Goal: Obtain resource: Obtain resource

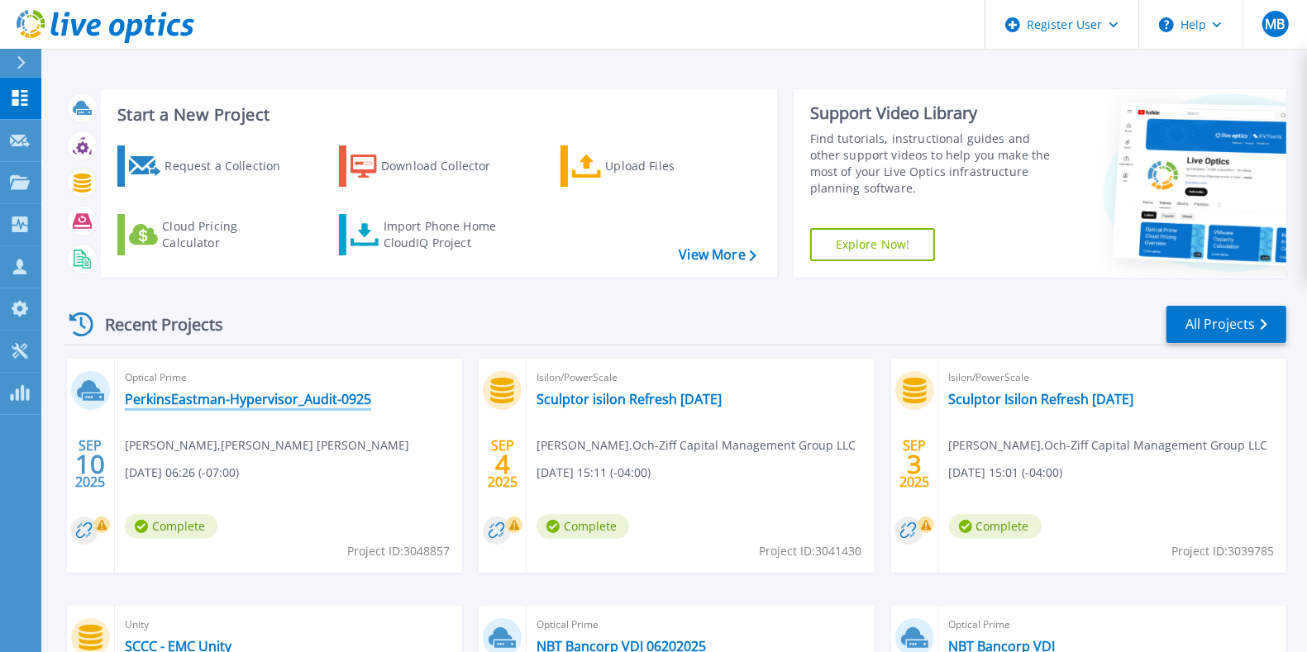
click at [341, 393] on link "PerkinsEastman-Hypervisor_Audit-0925" at bounding box center [248, 399] width 246 height 17
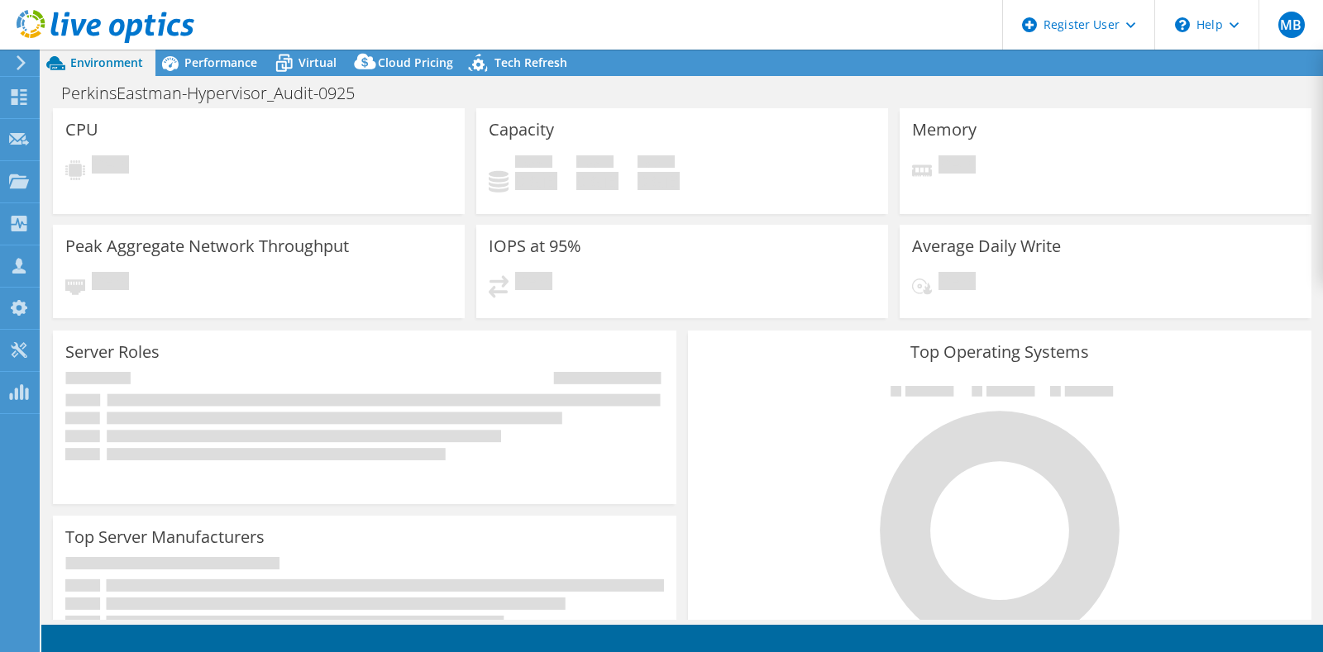
select select "USD"
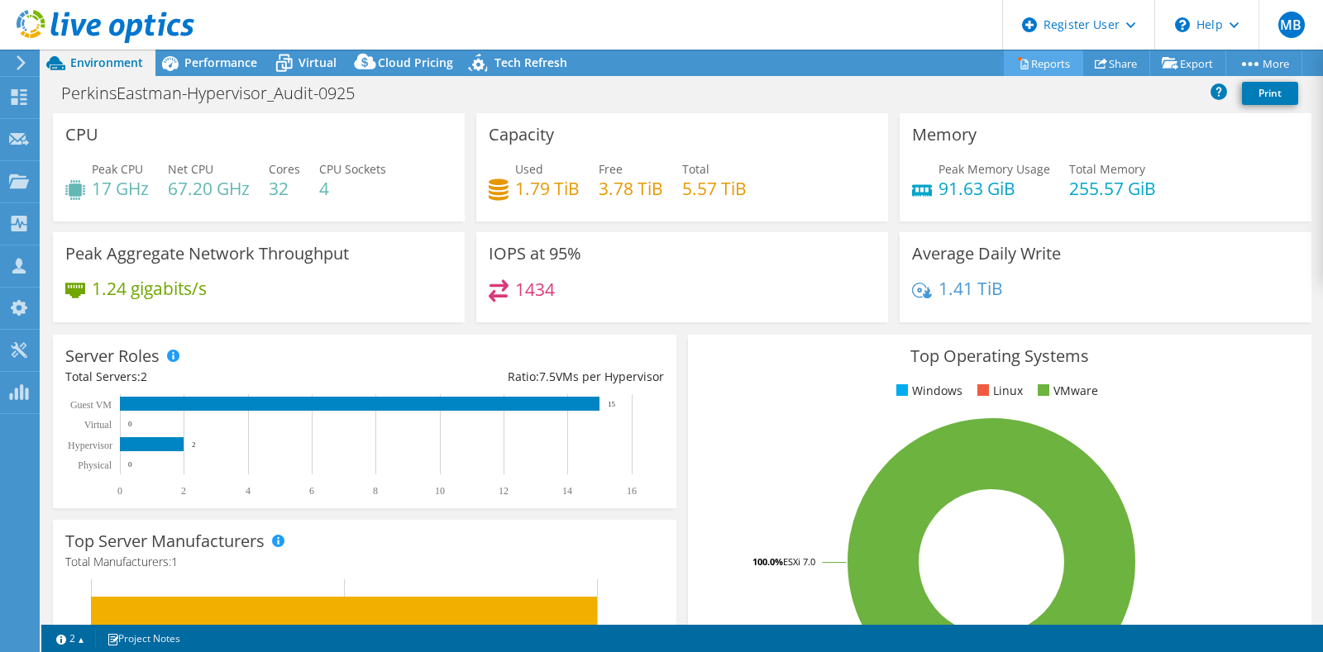
click at [1055, 59] on link "Reports" at bounding box center [1043, 63] width 79 height 26
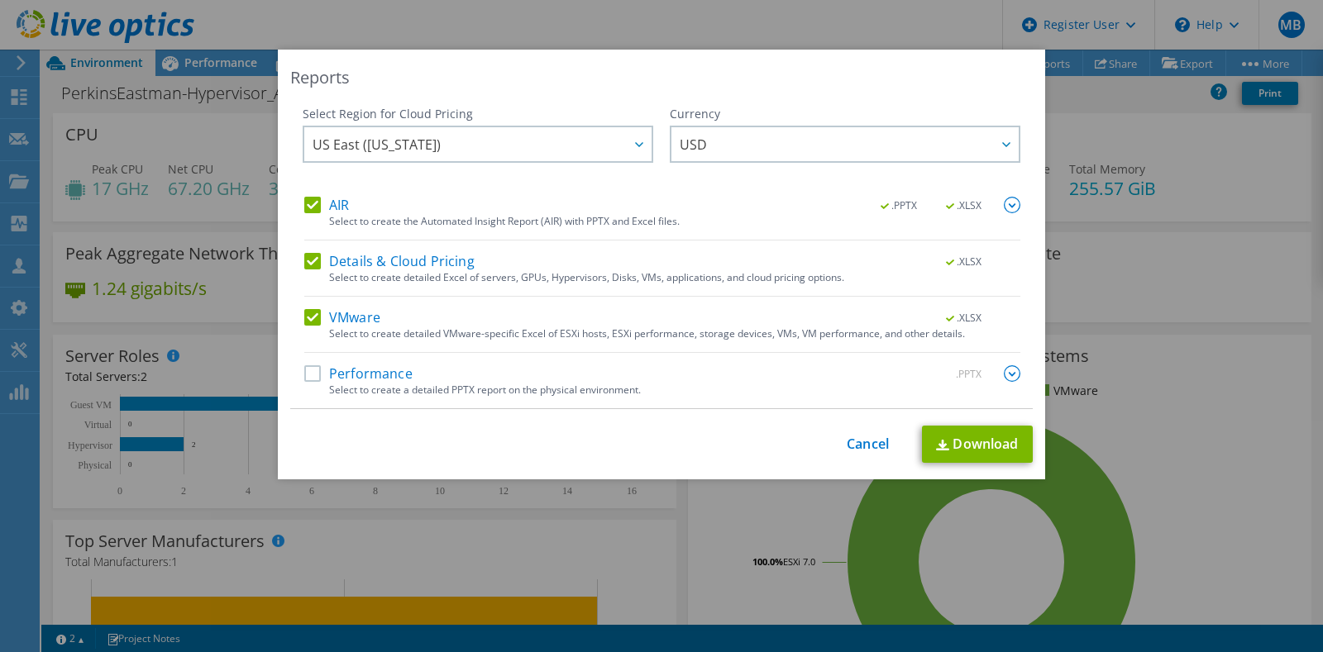
click at [304, 366] on label "Performance" at bounding box center [358, 373] width 108 height 17
click at [0, 0] on input "Performance" at bounding box center [0, 0] width 0 height 0
click at [941, 450] on link "Download" at bounding box center [977, 444] width 111 height 37
click at [861, 437] on link "Cancel" at bounding box center [868, 445] width 42 height 16
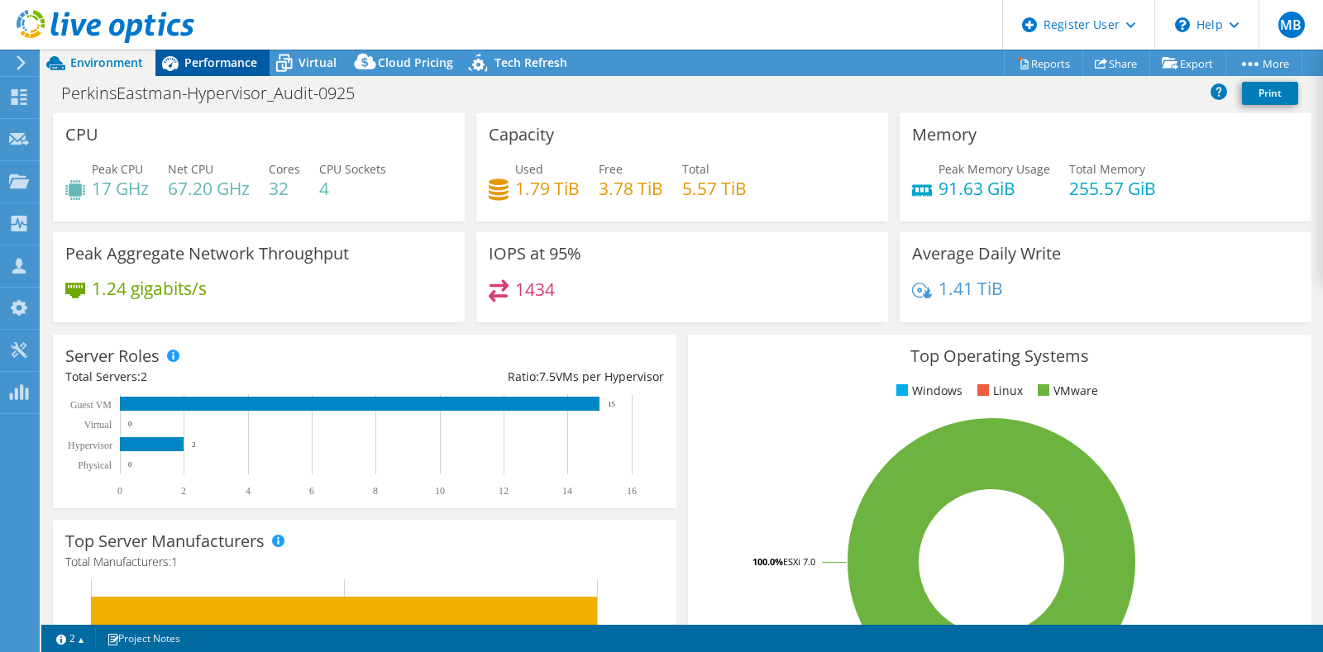
click at [230, 67] on span "Performance" at bounding box center [220, 63] width 73 height 16
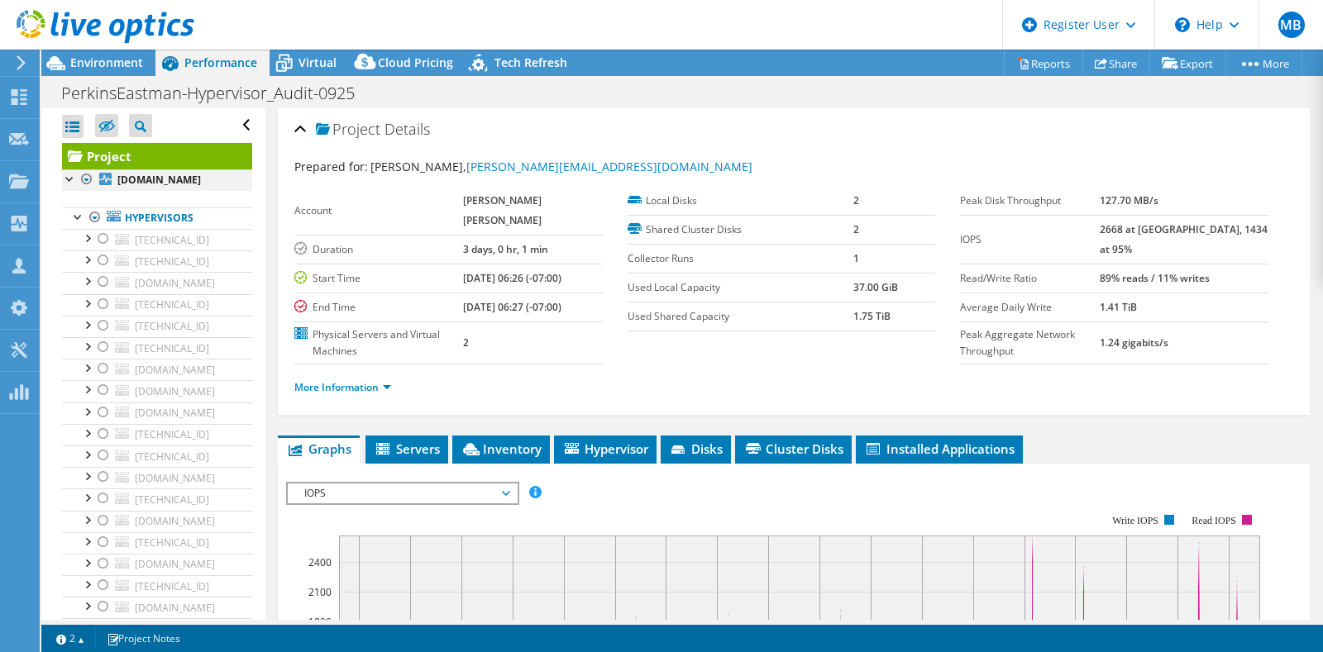
click at [90, 178] on div at bounding box center [87, 179] width 17 height 20
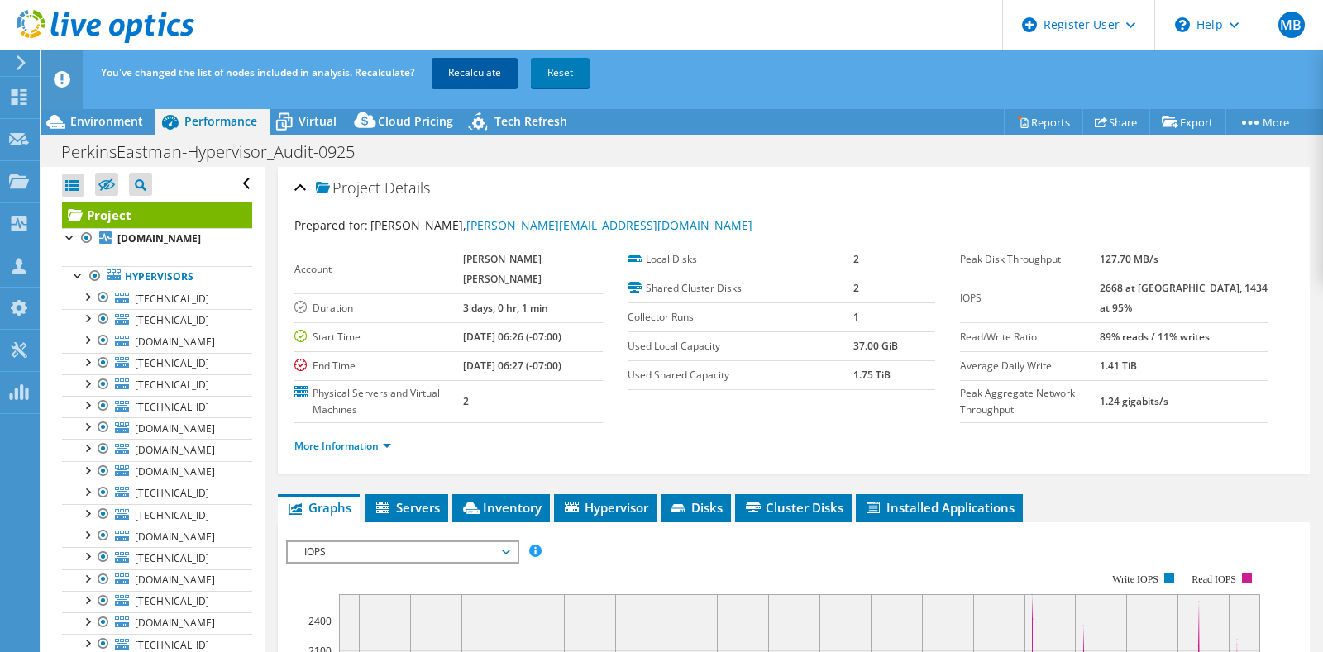
click at [481, 71] on link "Recalculate" at bounding box center [475, 73] width 86 height 30
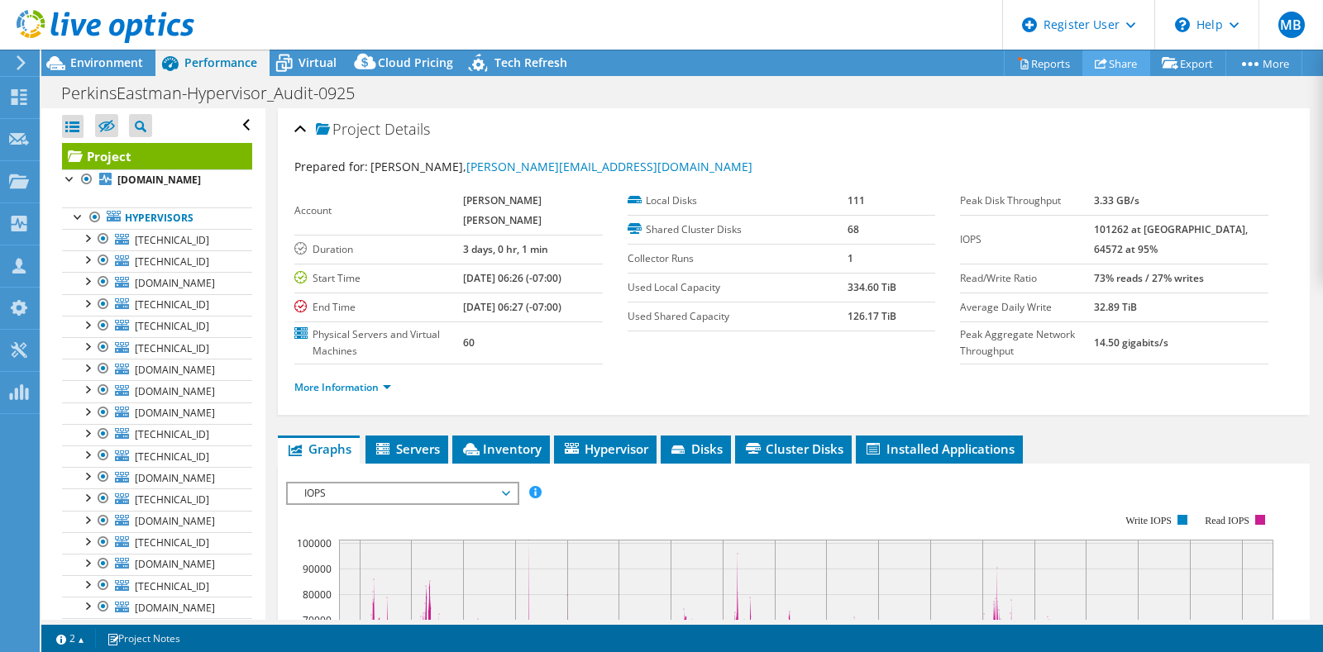
click at [1120, 63] on link "Share" at bounding box center [1116, 63] width 68 height 26
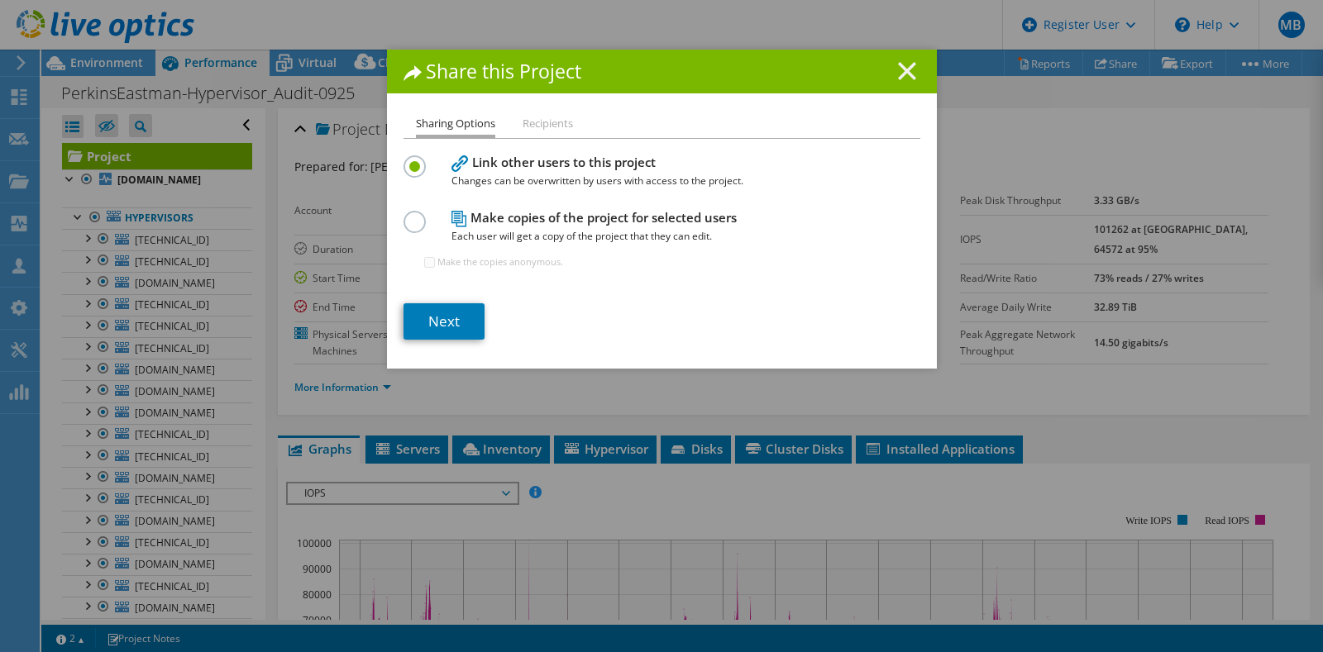
click at [906, 69] on icon at bounding box center [907, 71] width 18 height 18
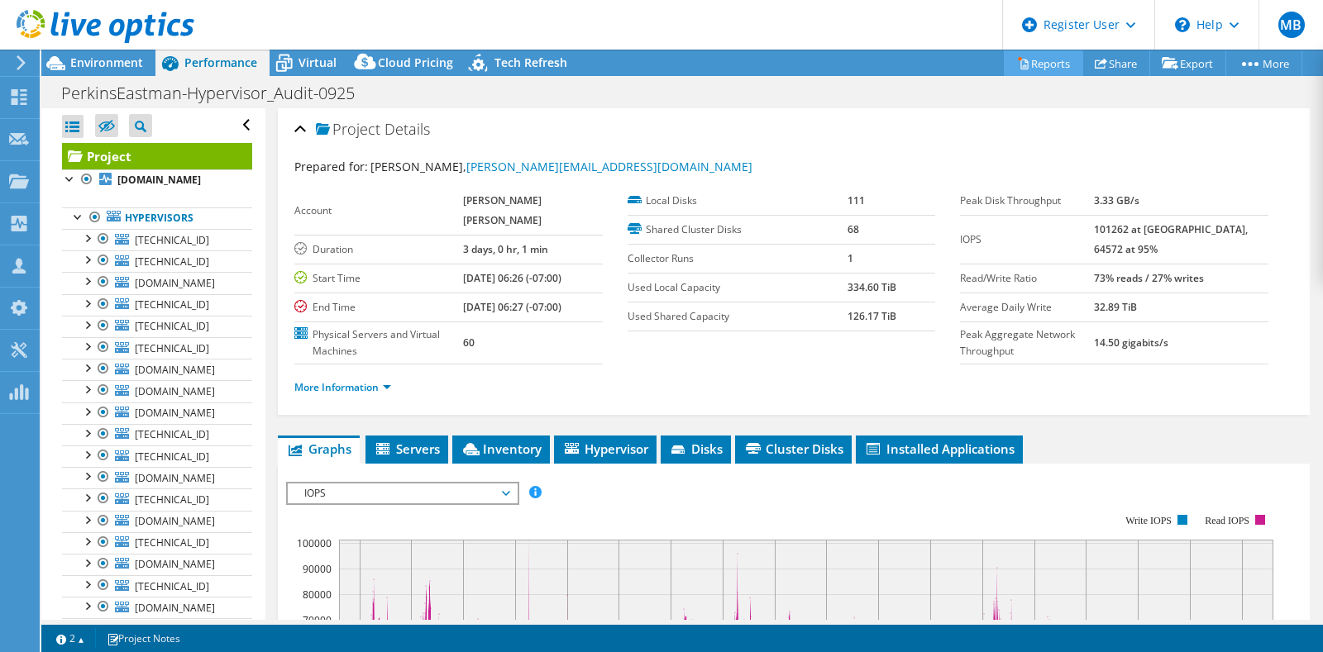
click at [1039, 63] on link "Reports" at bounding box center [1043, 63] width 79 height 26
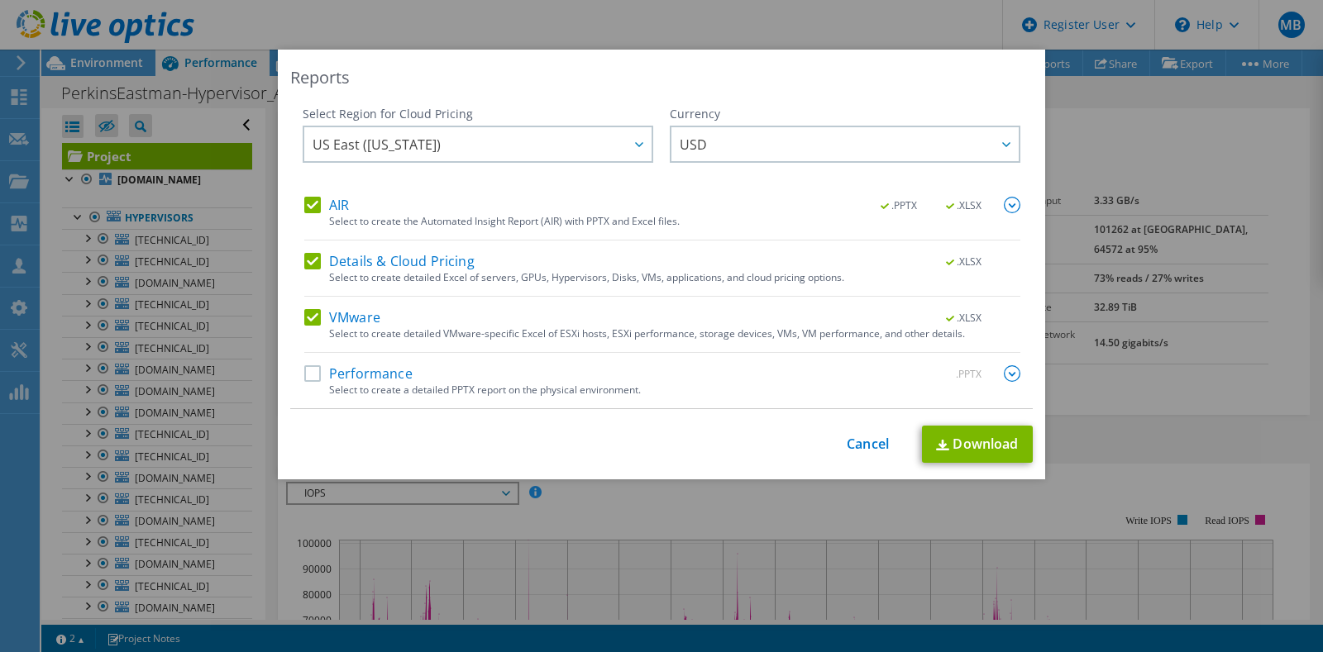
click at [314, 368] on label "Performance" at bounding box center [358, 373] width 108 height 17
click at [0, 0] on input "Performance" at bounding box center [0, 0] width 0 height 0
click at [1013, 435] on link "Download" at bounding box center [977, 444] width 111 height 37
click at [847, 438] on link "Cancel" at bounding box center [868, 445] width 42 height 16
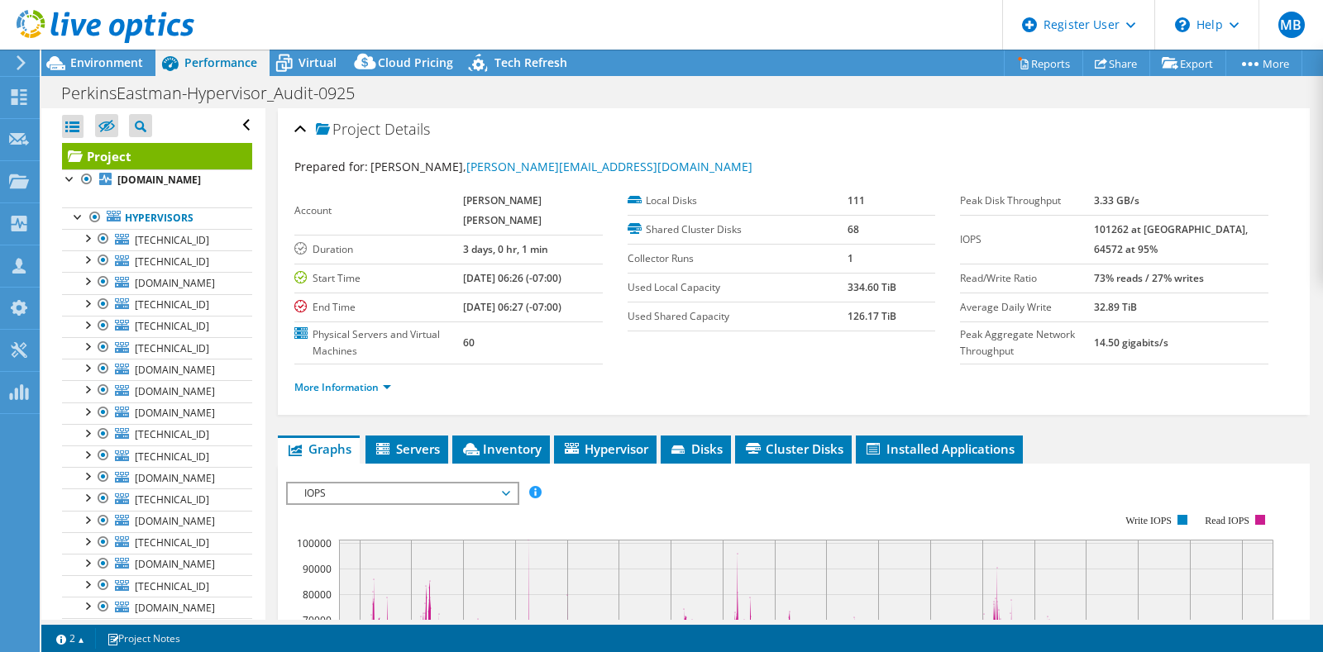
click at [718, 26] on header "MB Dell User [PERSON_NAME] [PERSON_NAME][EMAIL_ADDRESS][PERSON_NAME][DOMAIN_NAM…" at bounding box center [661, 25] width 1323 height 50
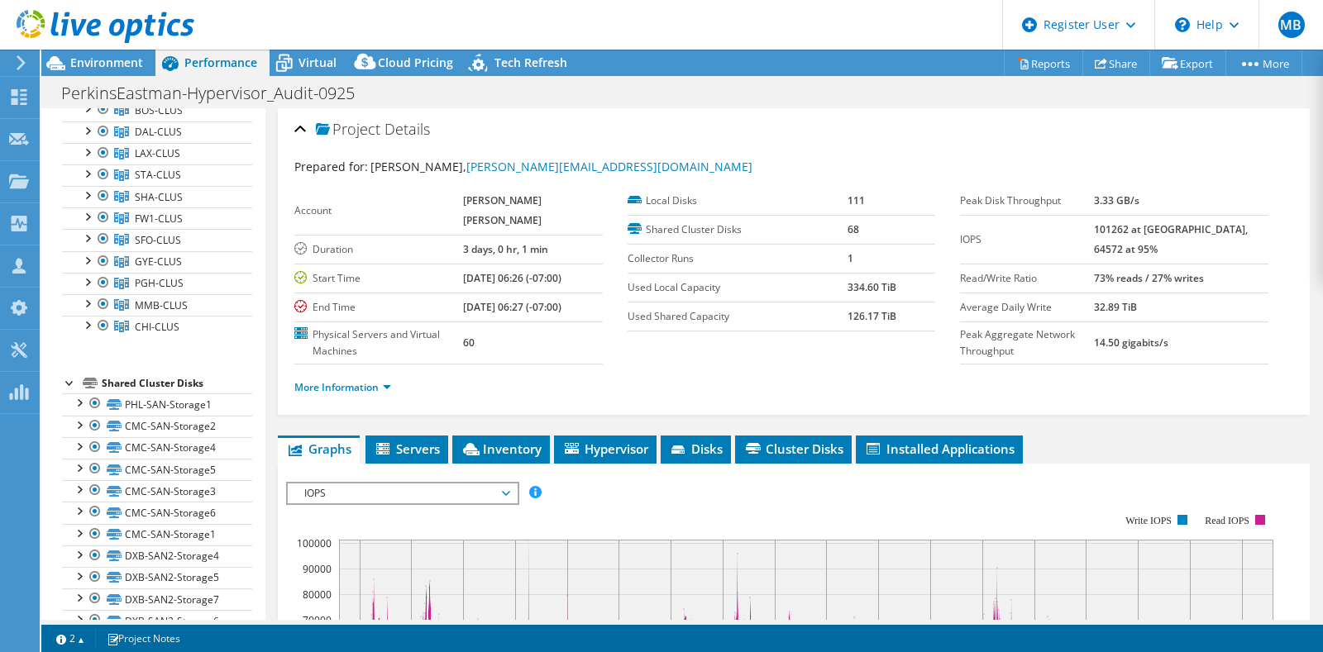
scroll to position [742, 0]
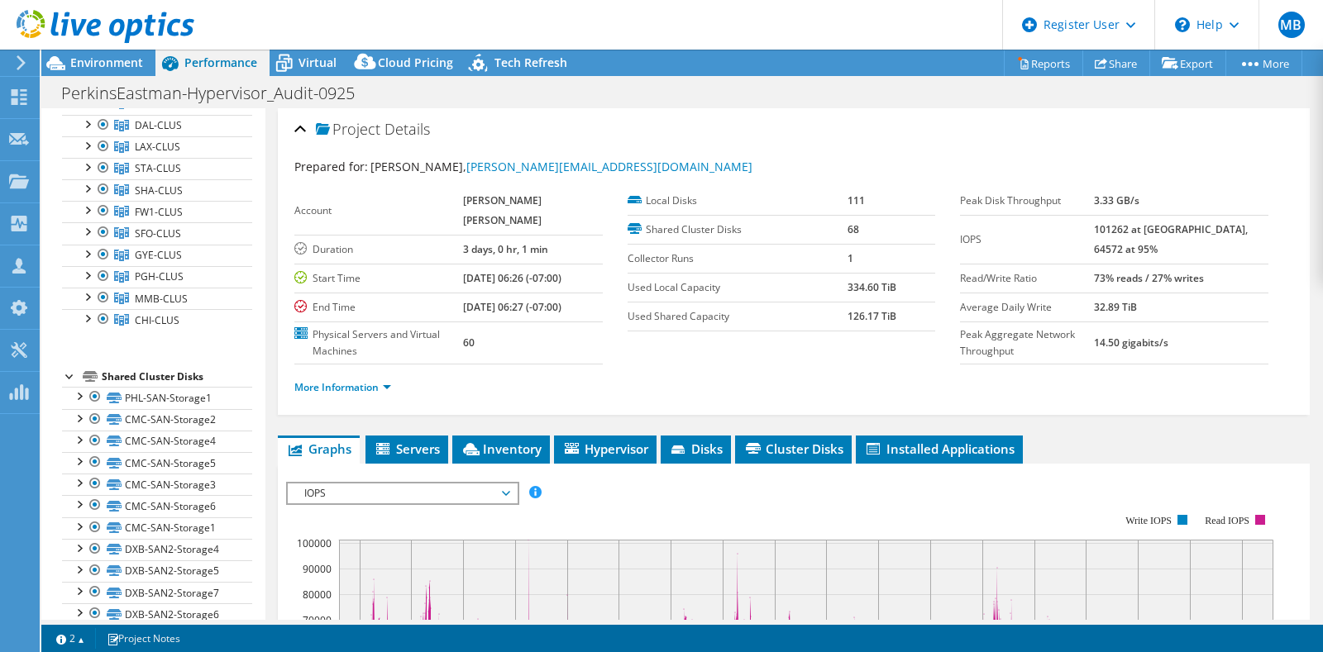
click at [178, 89] on span "DCA-CLUS" at bounding box center [159, 82] width 49 height 14
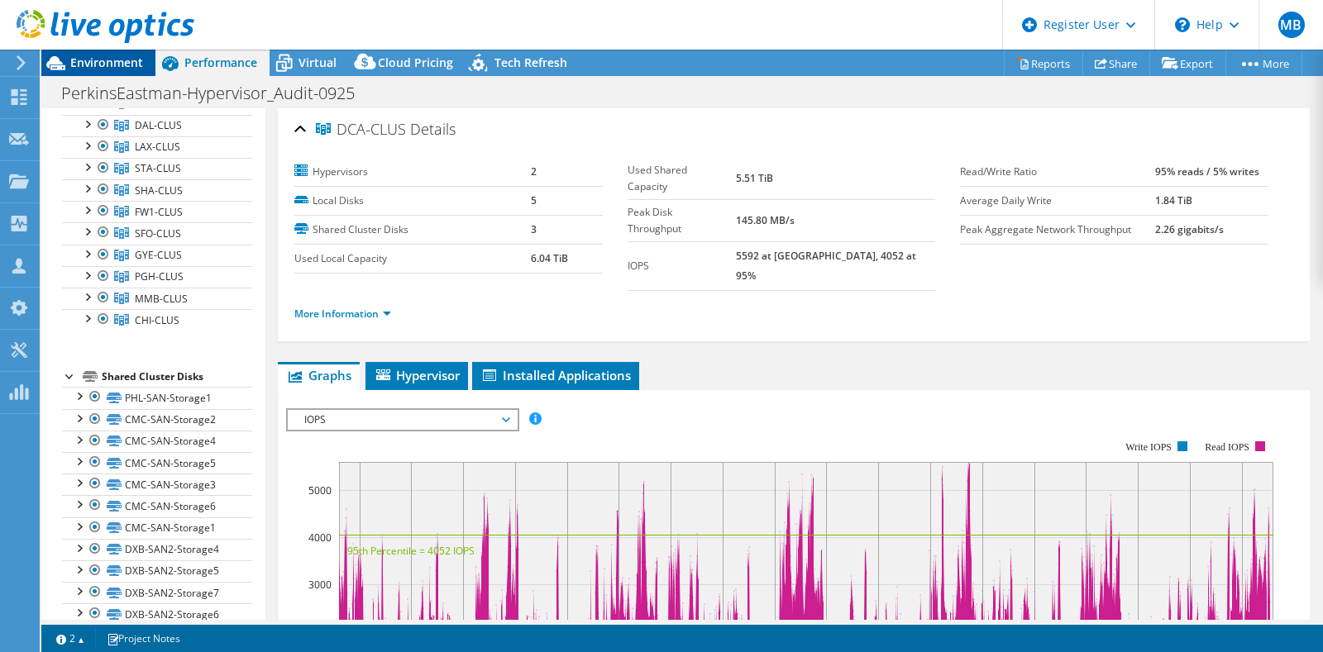
click at [116, 58] on span "Environment" at bounding box center [106, 63] width 73 height 16
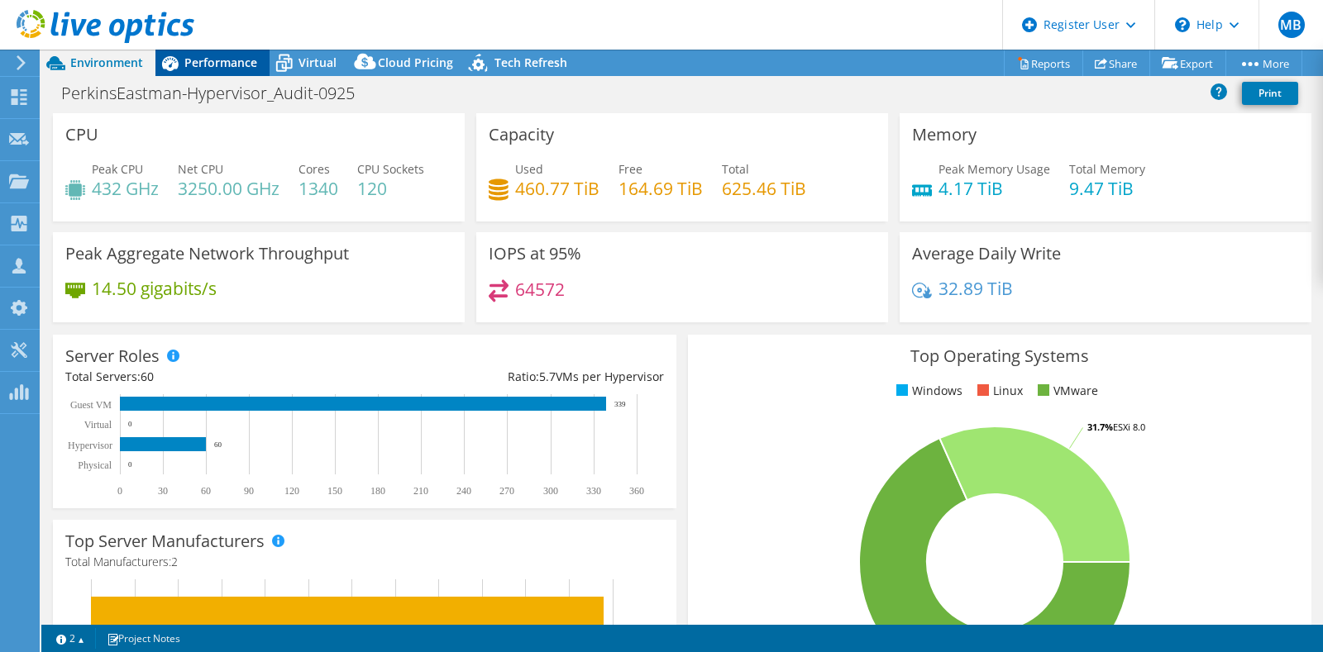
click at [214, 63] on span "Performance" at bounding box center [220, 63] width 73 height 16
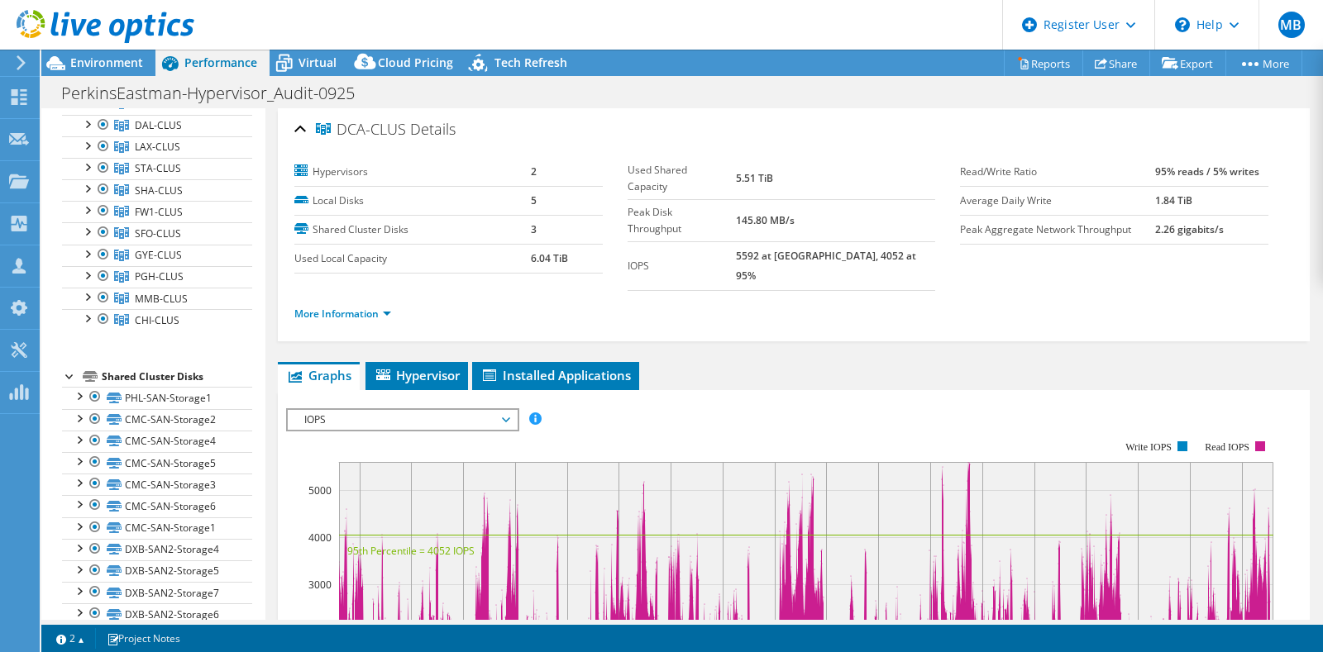
scroll to position [0, 0]
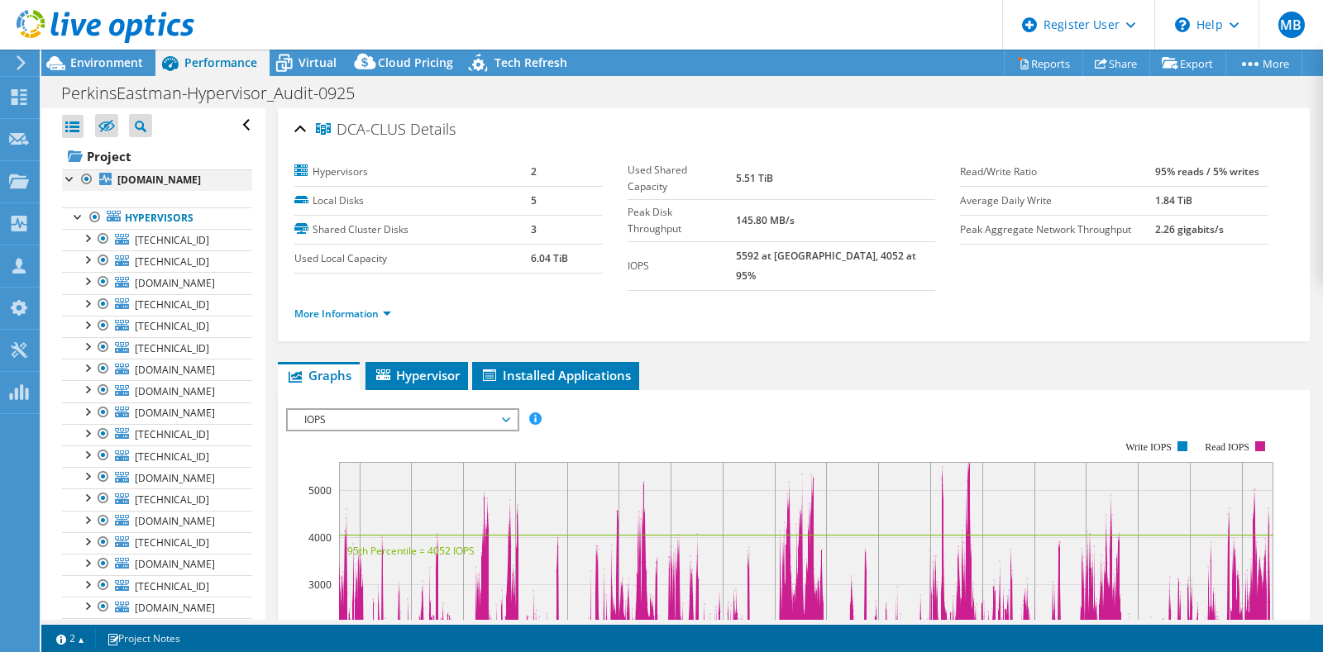
click at [88, 177] on div at bounding box center [87, 179] width 17 height 20
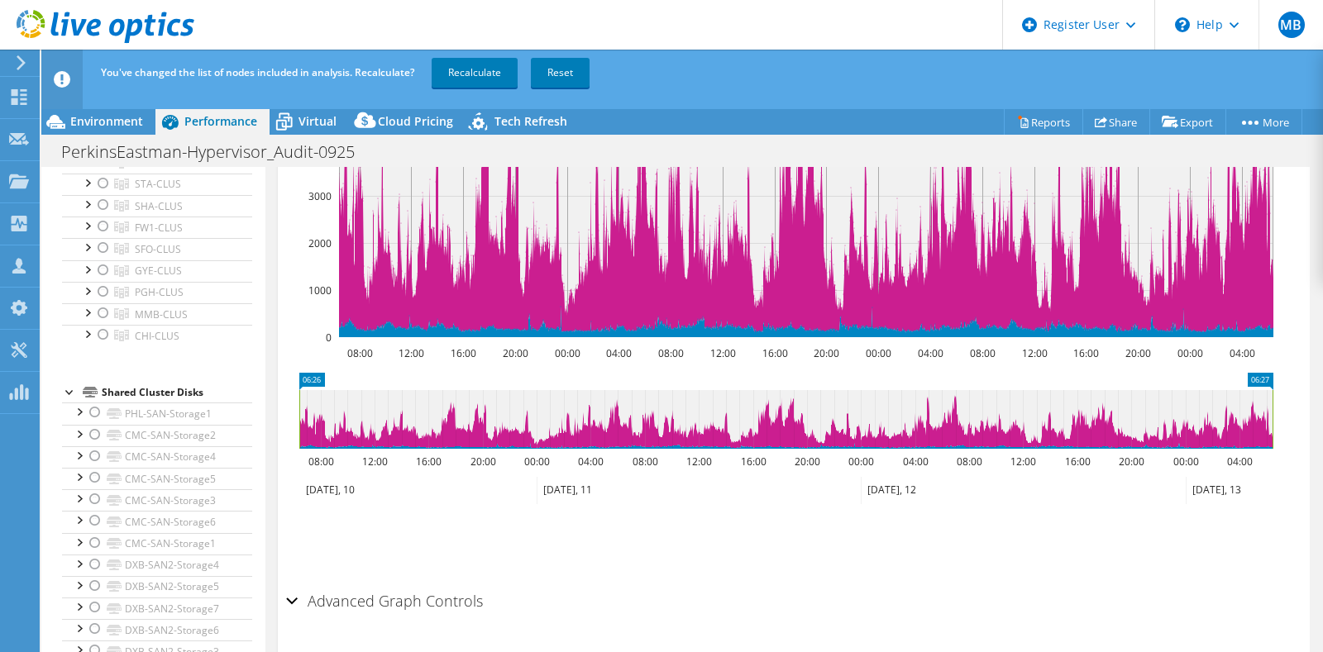
scroll to position [785, 0]
click at [103, 128] on div at bounding box center [103, 118] width 17 height 20
click at [480, 75] on link "Recalculate" at bounding box center [475, 73] width 86 height 30
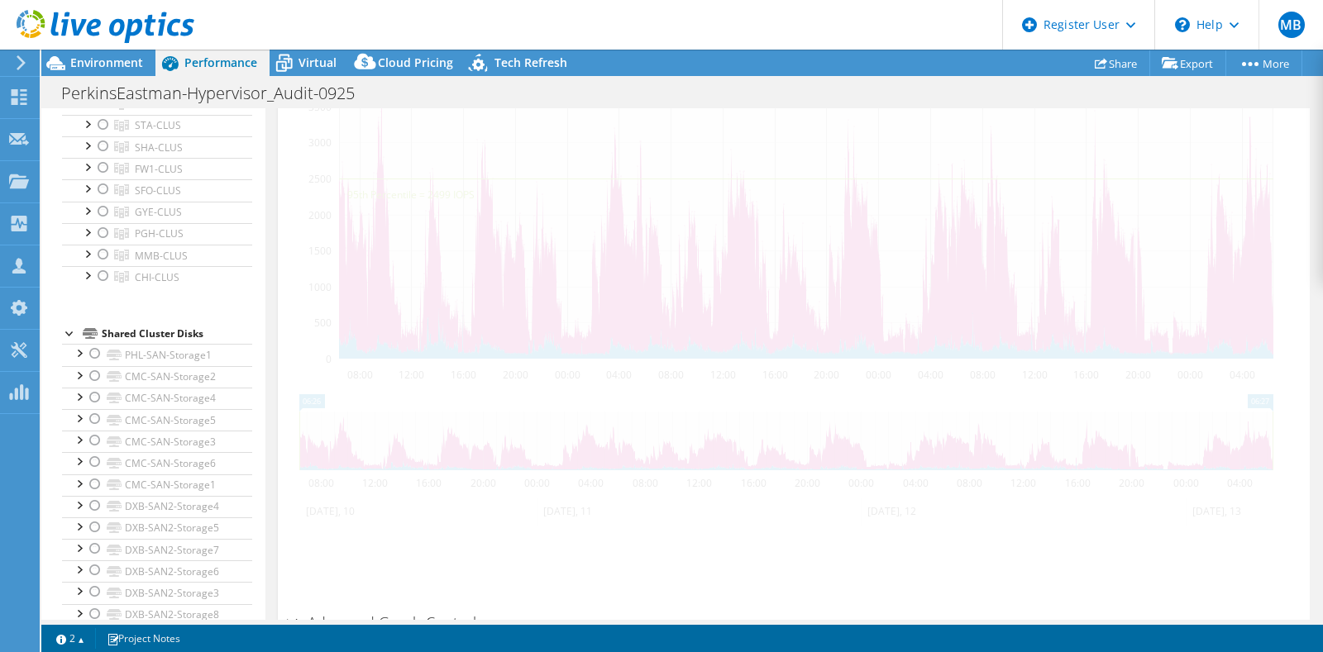
scroll to position [557, 0]
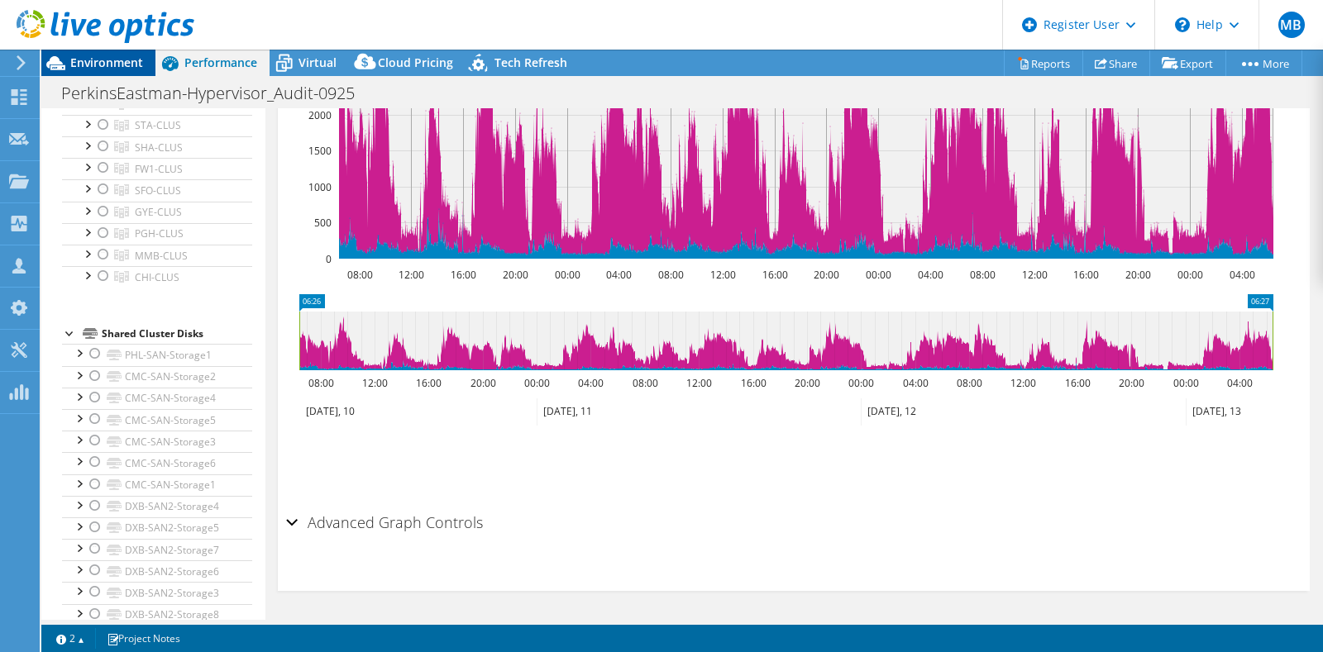
click at [103, 73] on div "Environment" at bounding box center [98, 63] width 114 height 26
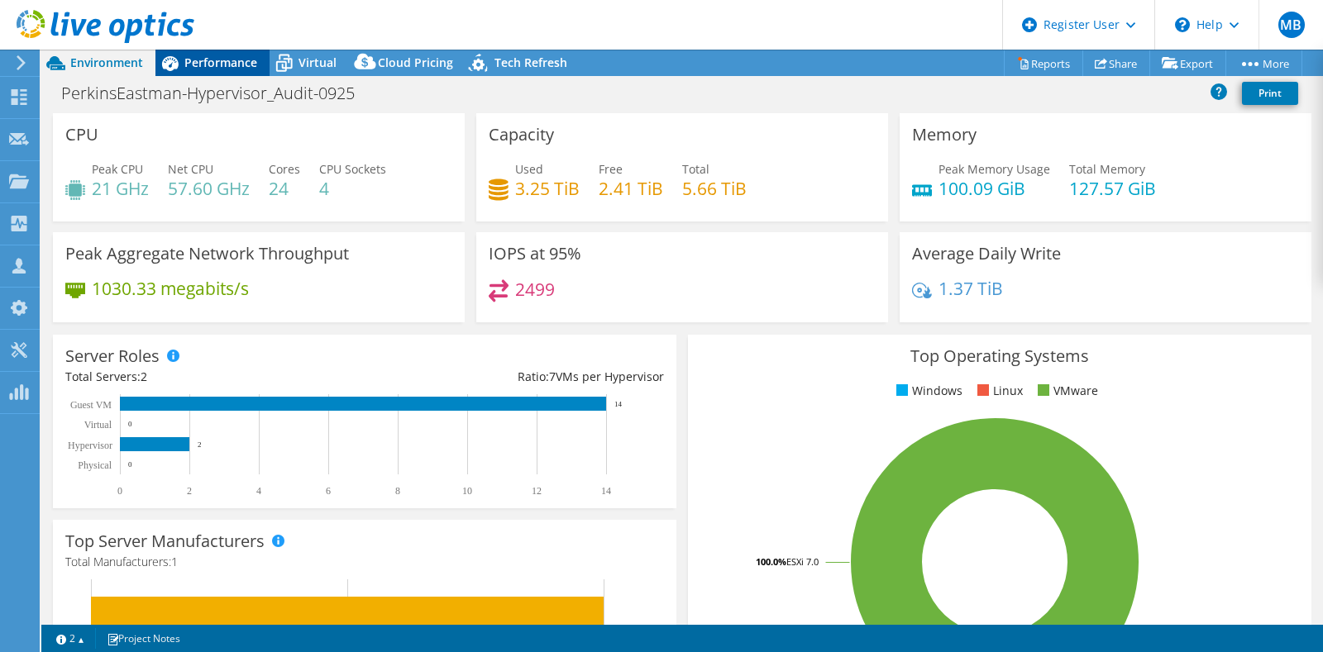
click at [223, 71] on div "Performance" at bounding box center [212, 63] width 114 height 26
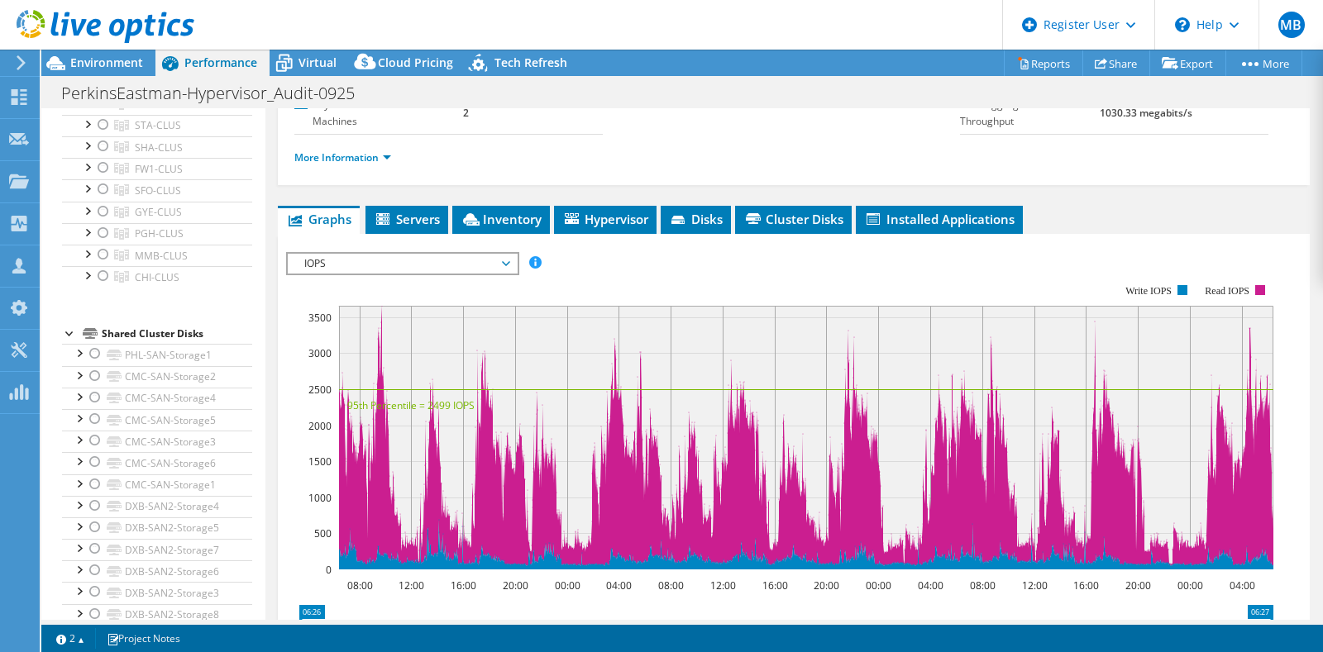
scroll to position [231, 0]
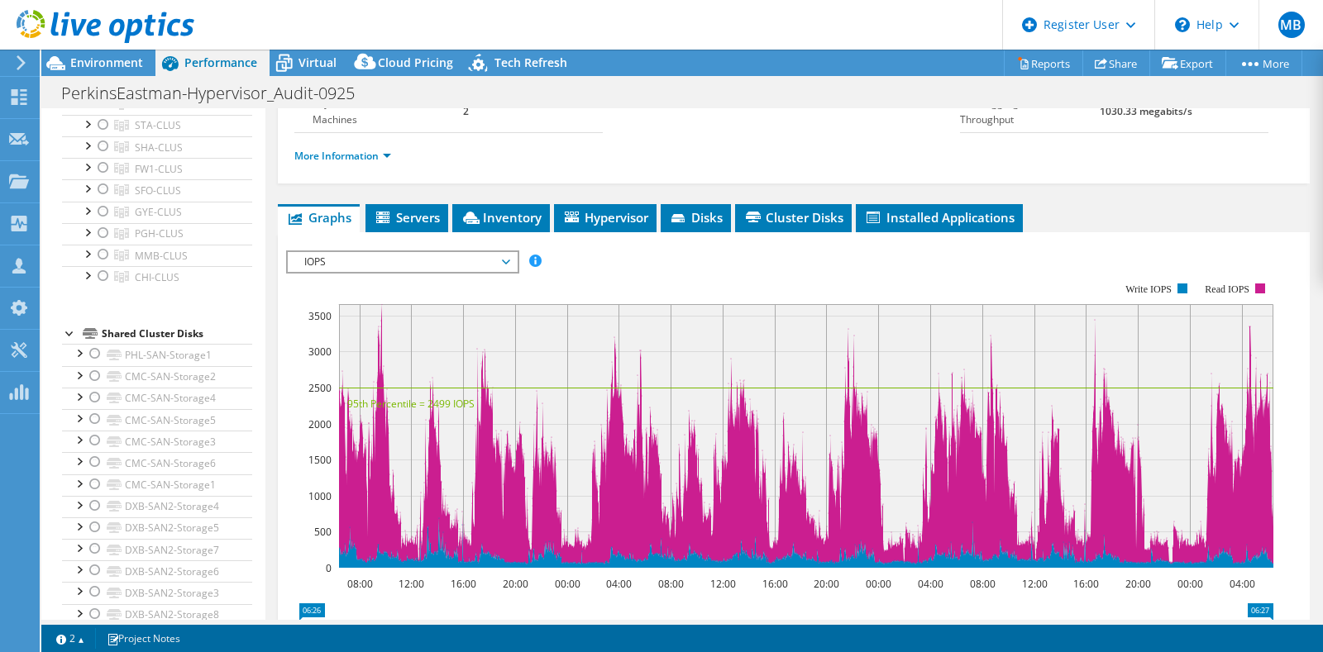
click at [421, 270] on span "IOPS" at bounding box center [402, 262] width 212 height 20
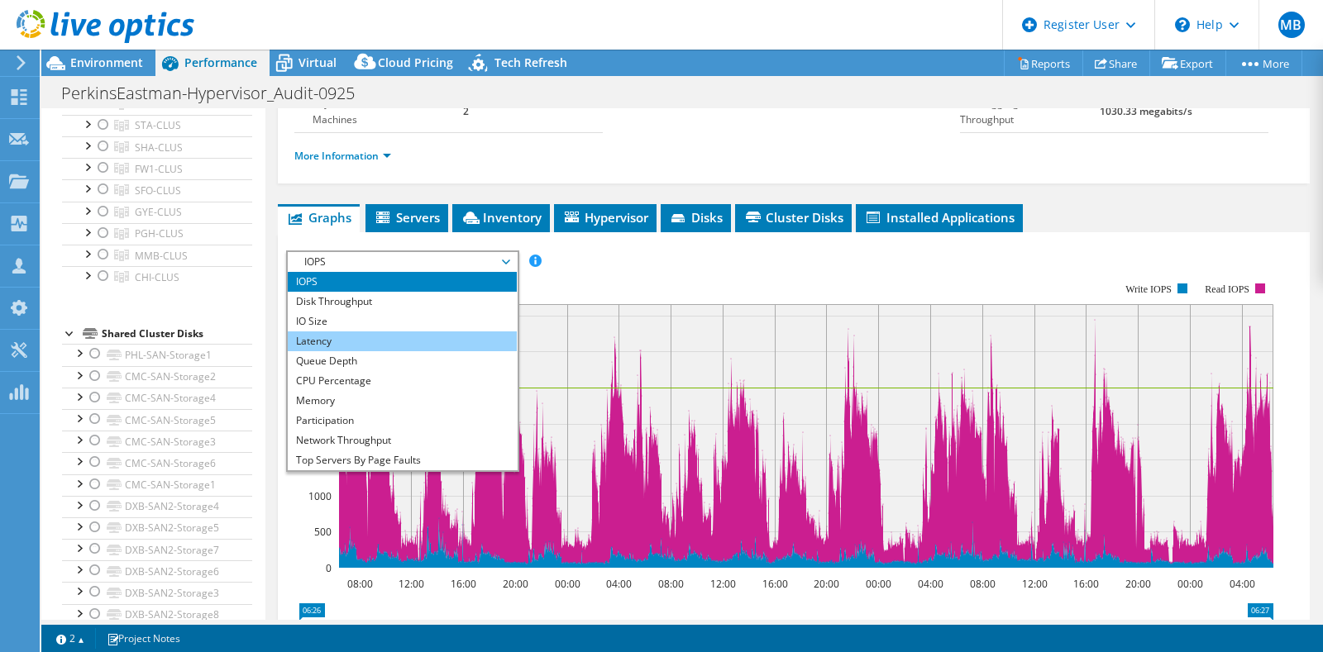
click at [377, 351] on li "Latency" at bounding box center [402, 342] width 229 height 20
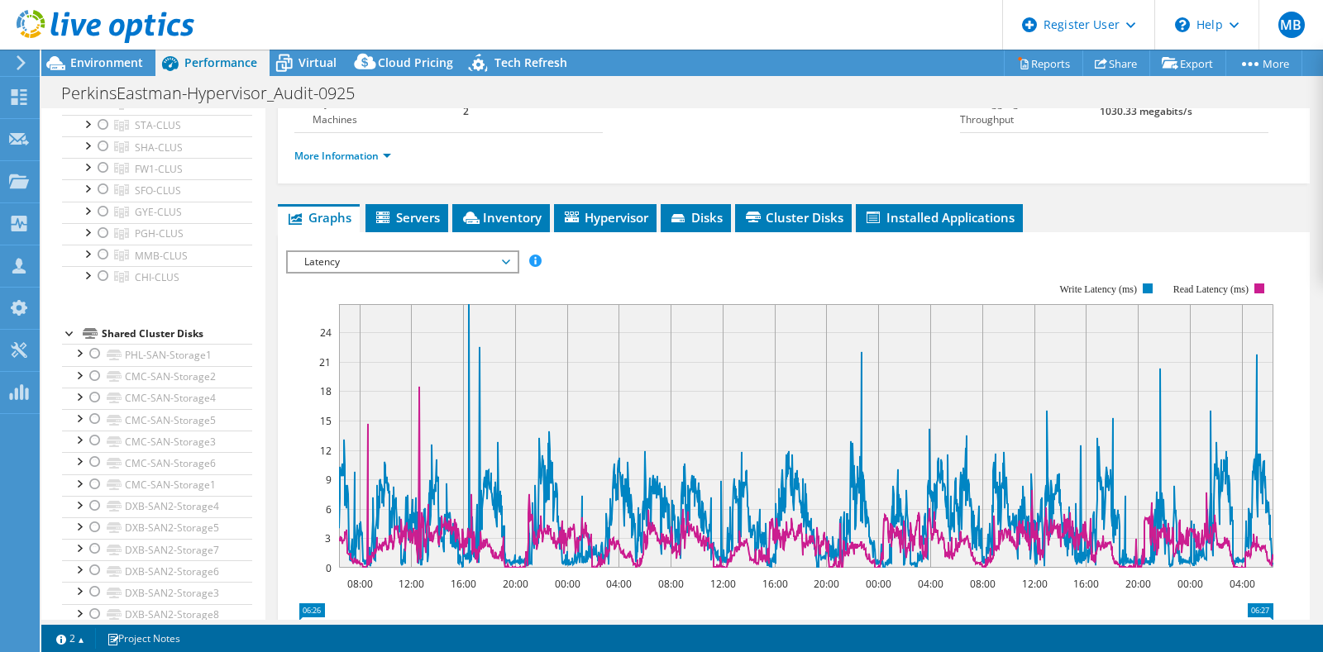
click at [372, 272] on span "Latency" at bounding box center [402, 262] width 212 height 20
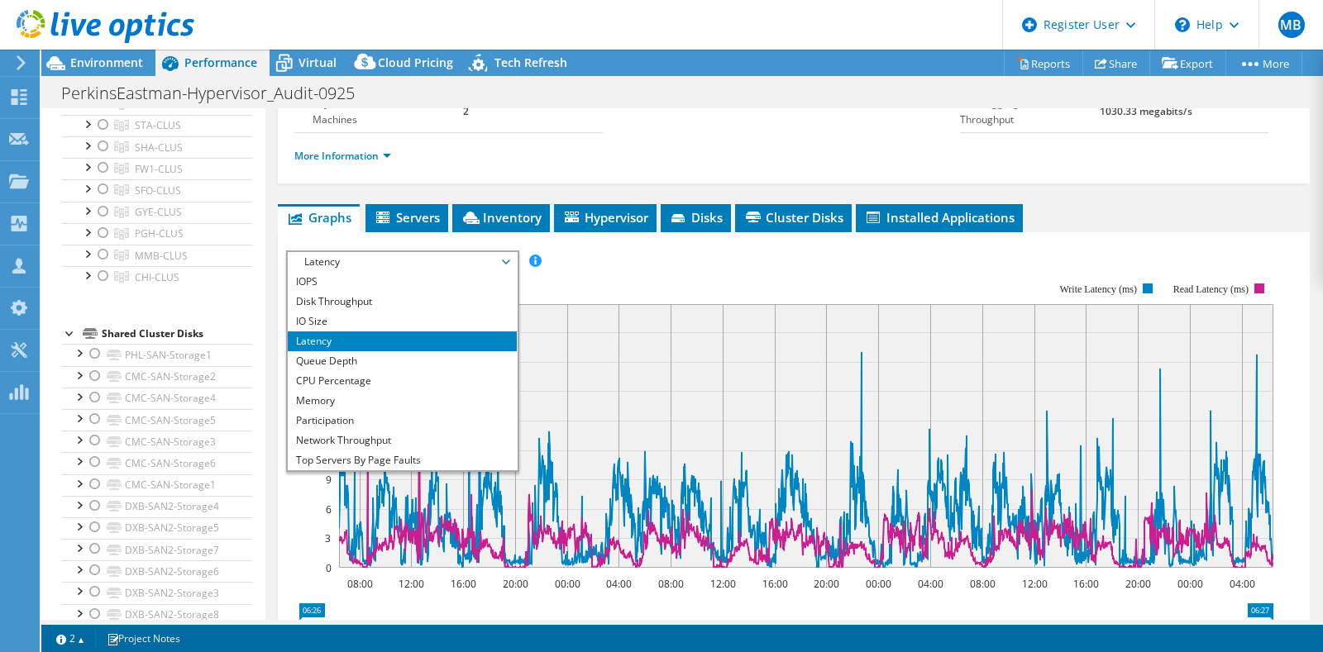
click at [601, 297] on rect at bounding box center [779, 425] width 987 height 331
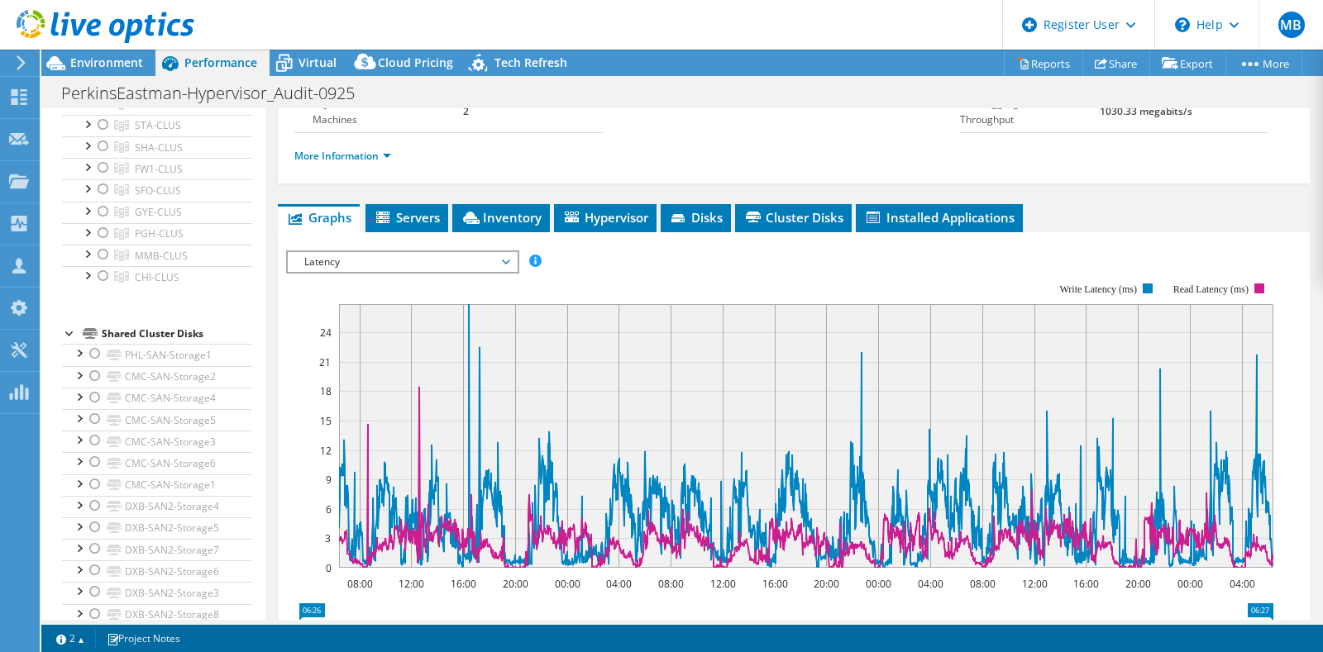
click at [95, 54] on div at bounding box center [97, 27] width 194 height 55
click at [99, 63] on span "Environment" at bounding box center [106, 63] width 73 height 16
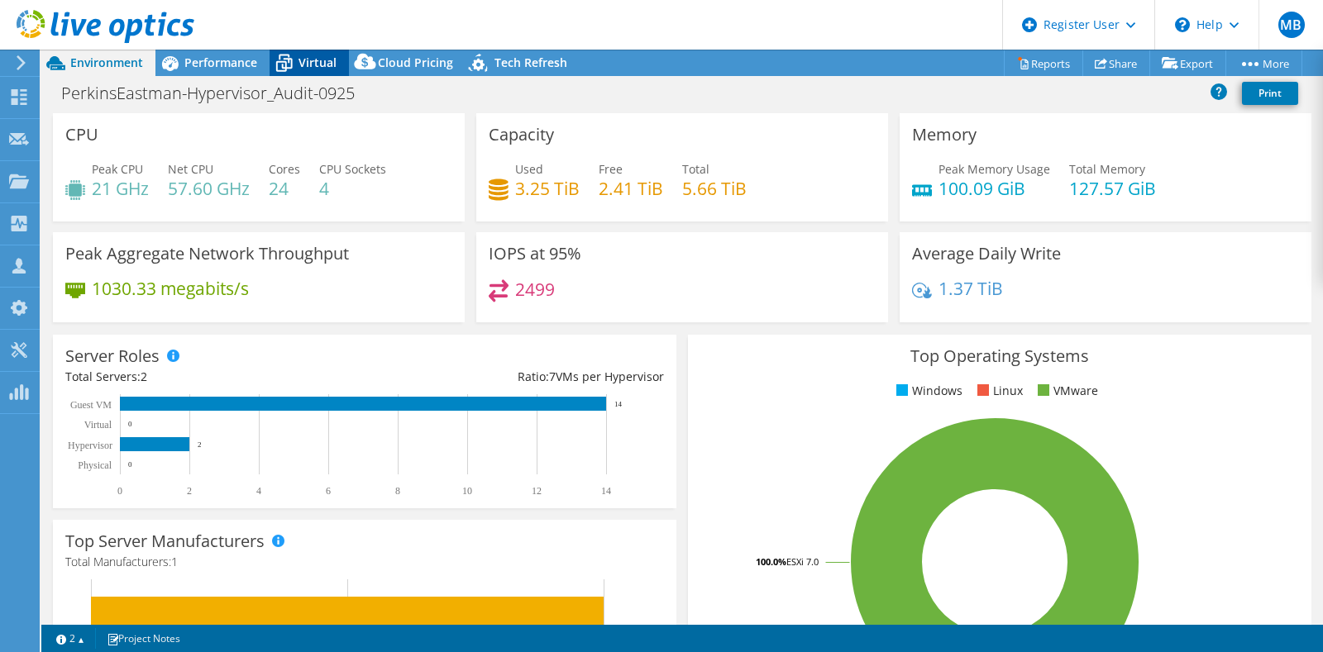
click at [327, 63] on span "Virtual" at bounding box center [317, 63] width 38 height 16
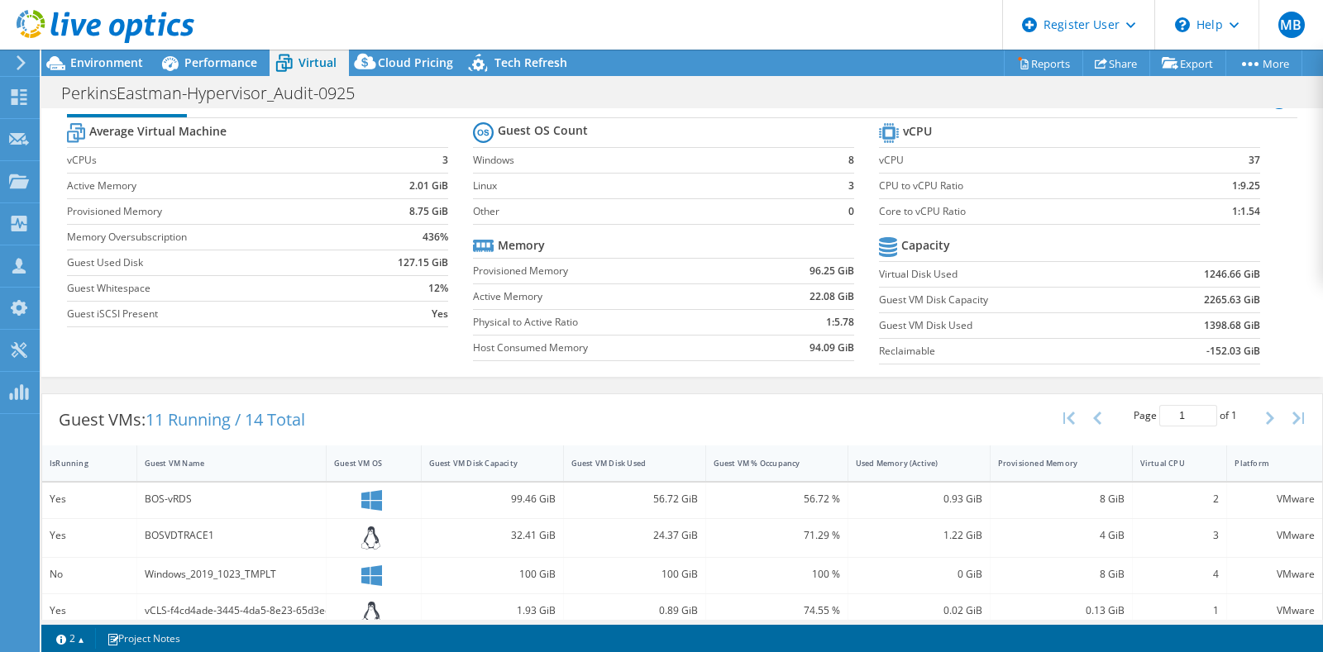
scroll to position [0, 0]
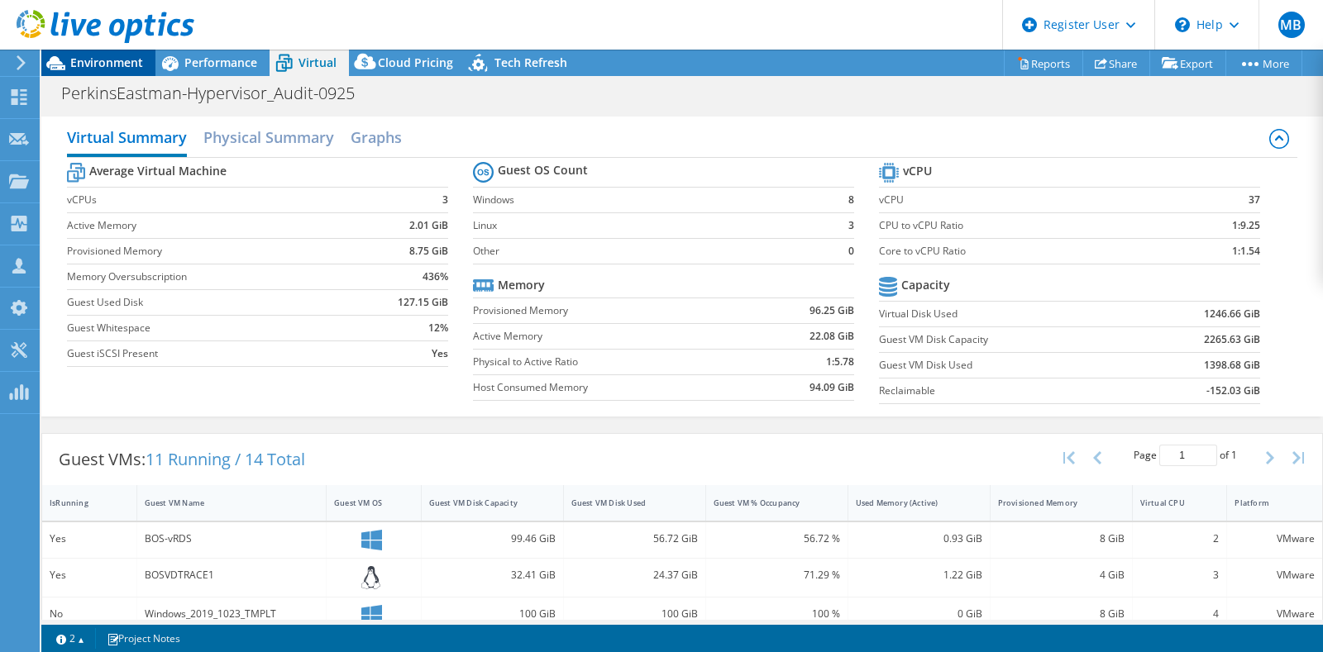
click at [126, 60] on span "Environment" at bounding box center [106, 63] width 73 height 16
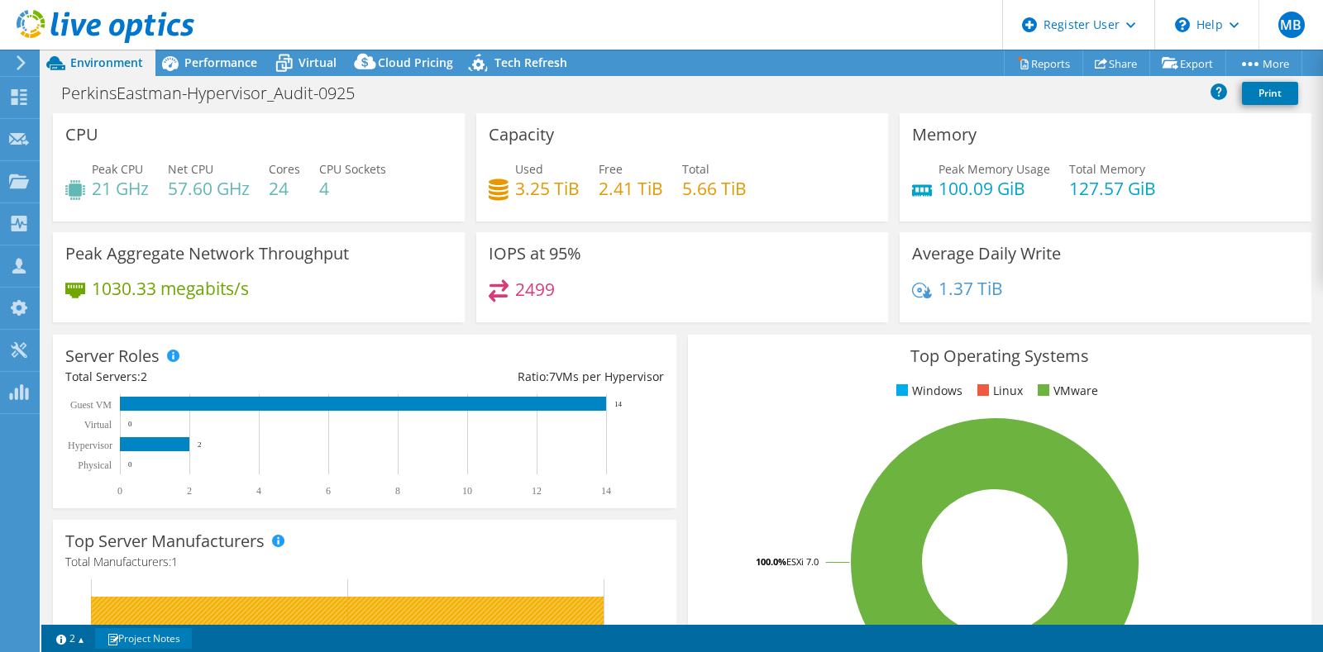
click at [142, 635] on link "Project Notes" at bounding box center [143, 638] width 97 height 21
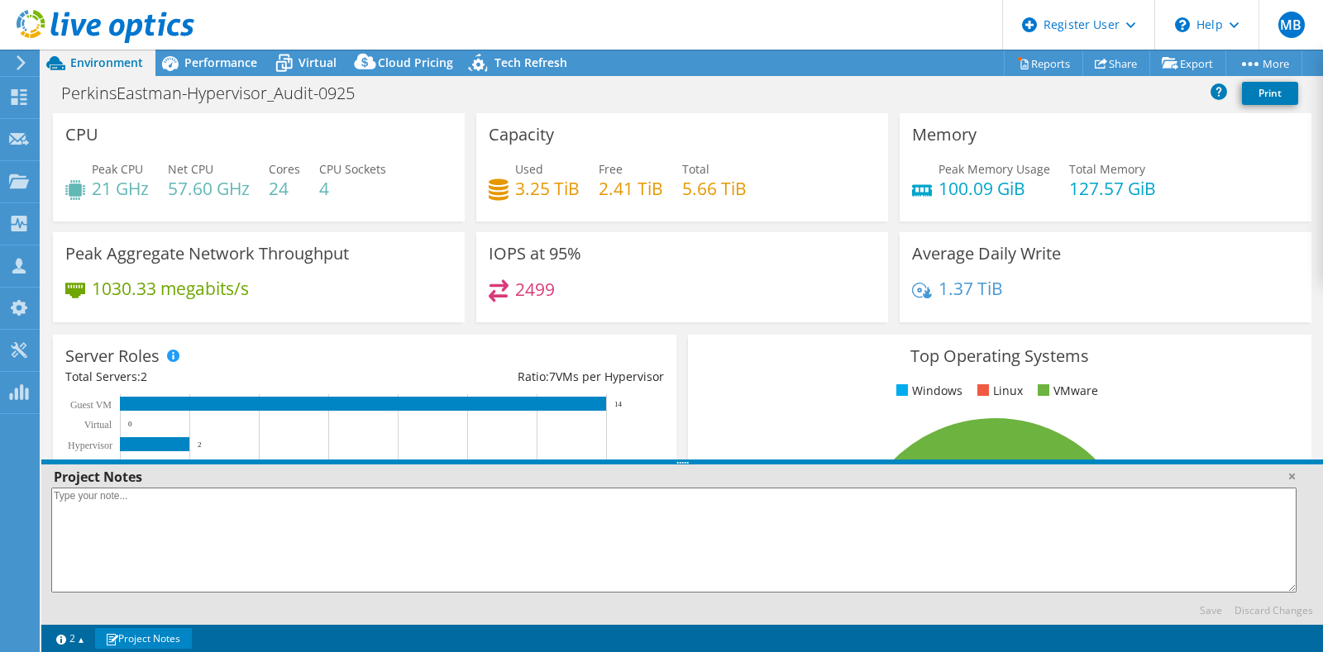
click at [534, 100] on div "PerkinsEastman-Hypervisor_Audit-0925 Print" at bounding box center [682, 93] width 1282 height 31
click at [149, 645] on link "Project Notes" at bounding box center [143, 638] width 97 height 21
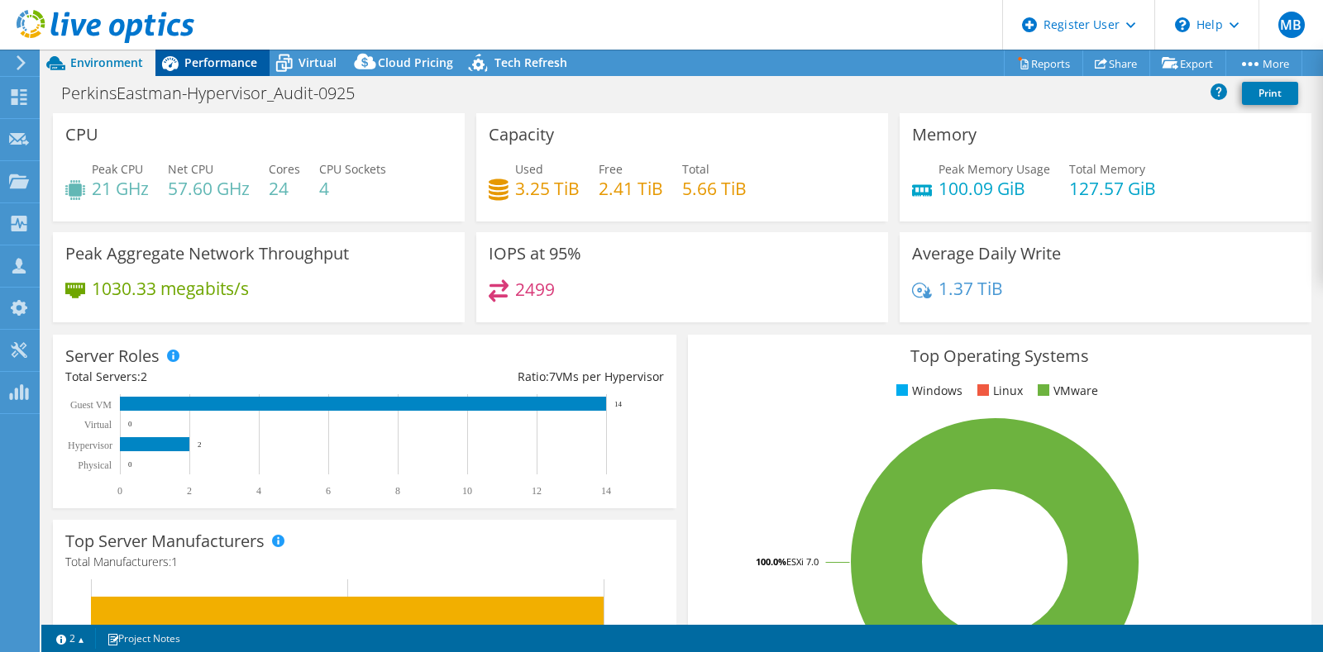
click at [221, 65] on span "Performance" at bounding box center [220, 63] width 73 height 16
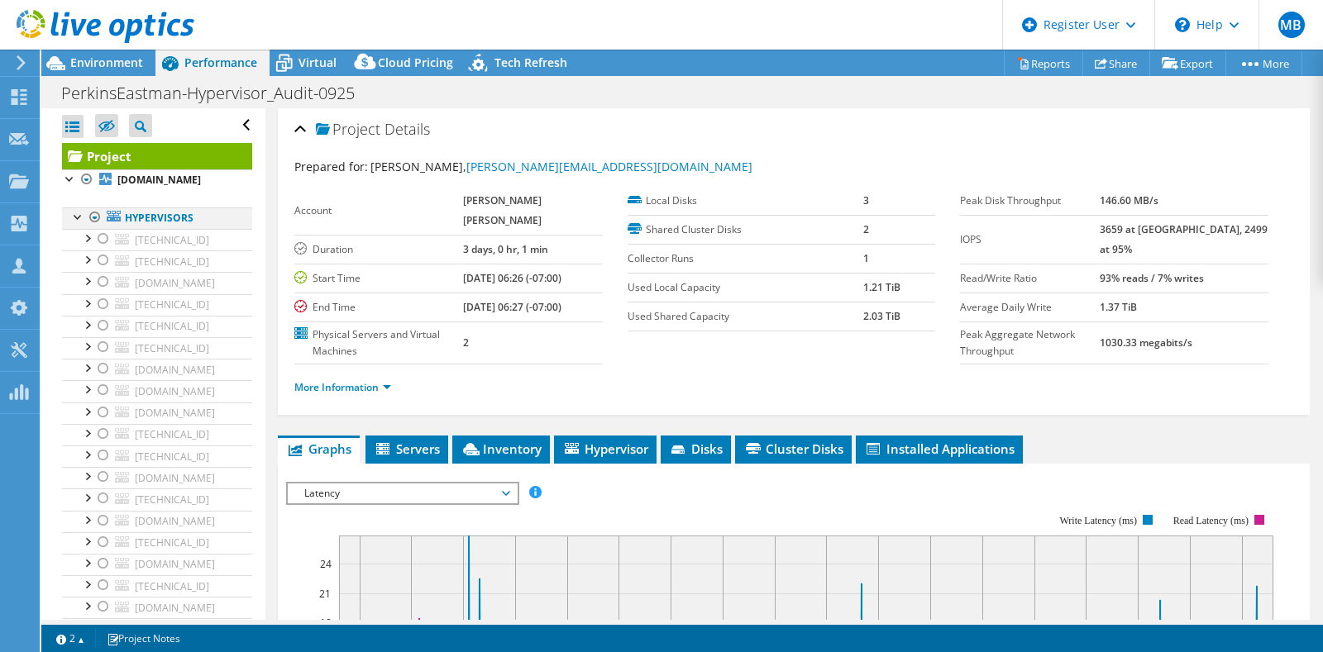
click at [91, 227] on div at bounding box center [95, 218] width 17 height 20
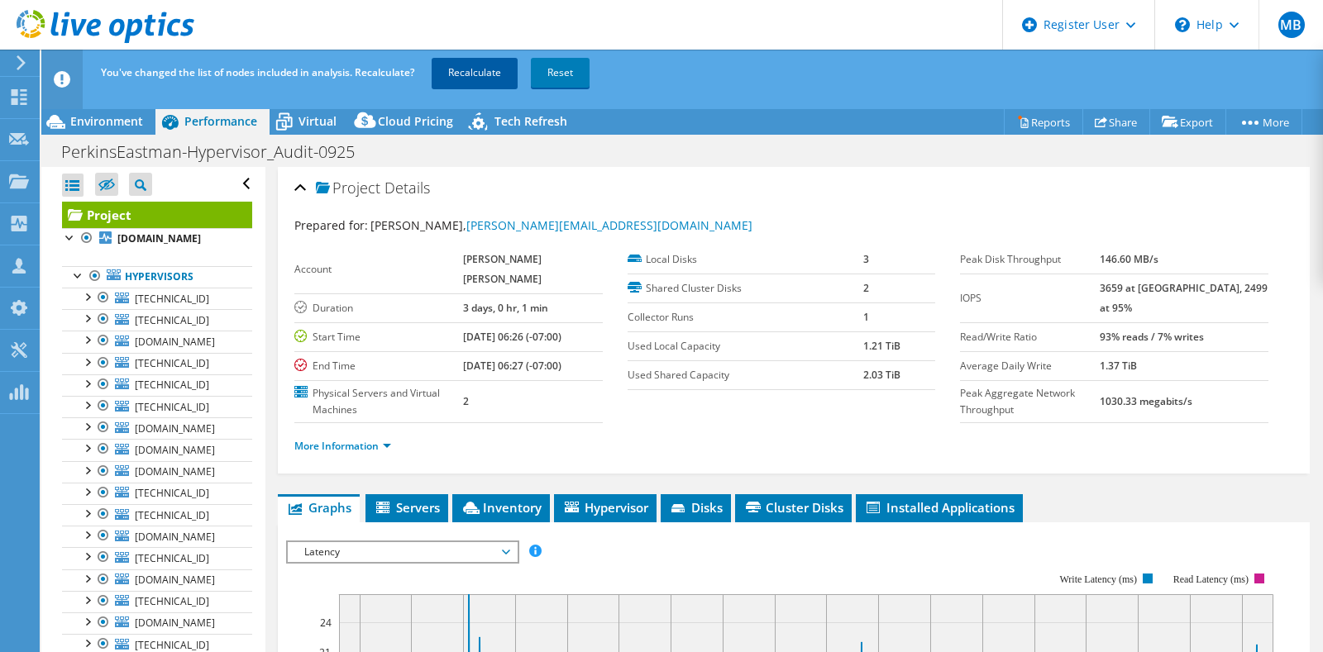
click at [475, 74] on link "Recalculate" at bounding box center [475, 73] width 86 height 30
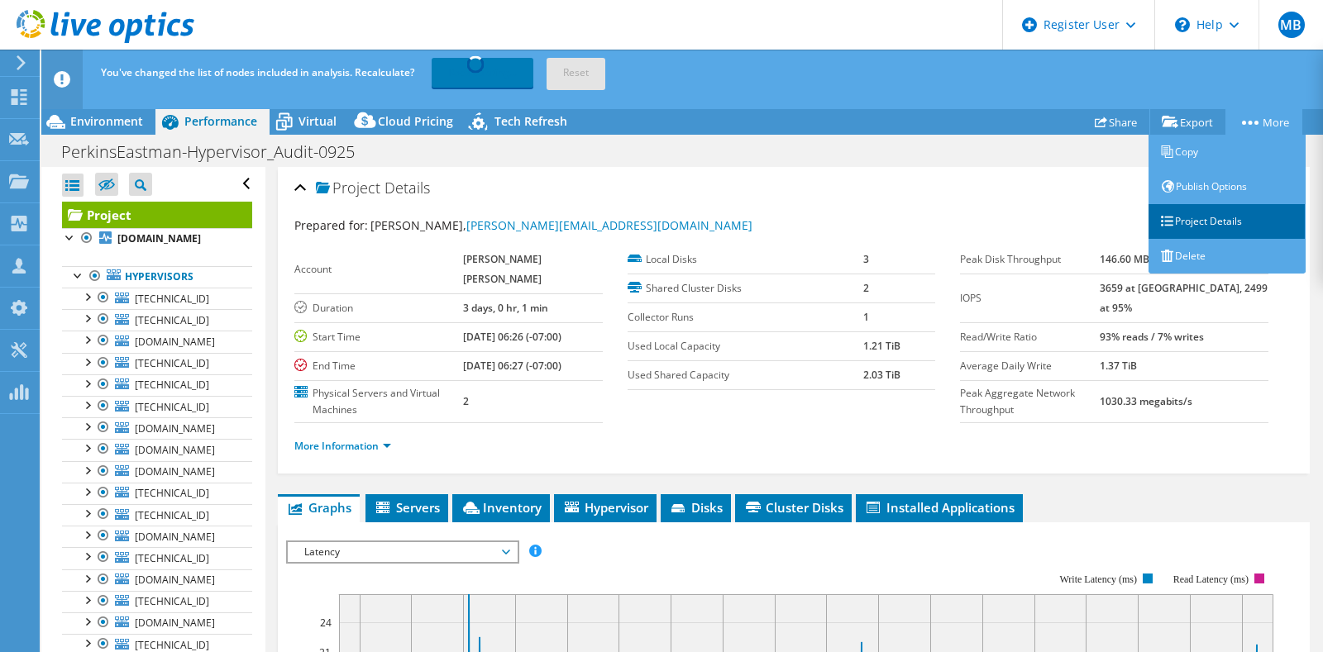
click at [1229, 227] on link "Project Details" at bounding box center [1226, 221] width 157 height 35
